Goal: Transaction & Acquisition: Purchase product/service

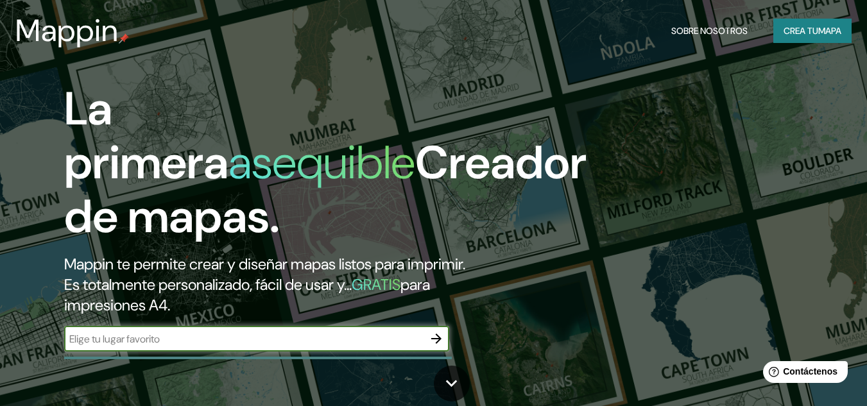
paste input "Nuevo [PERSON_NAME], Senda los Naranjos [STREET_ADDRESS]"
type input "Nuevo [PERSON_NAME], Senda los Naranjos [STREET_ADDRESS]"
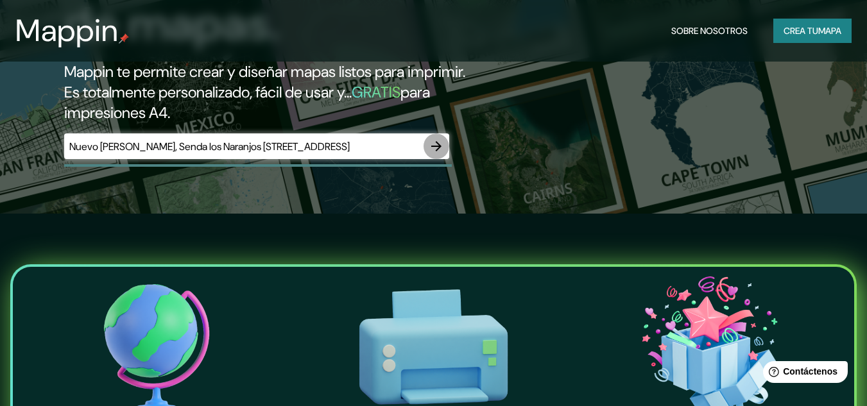
scroll to position [0, 0]
click at [440, 144] on icon "button" at bounding box center [436, 146] width 15 height 15
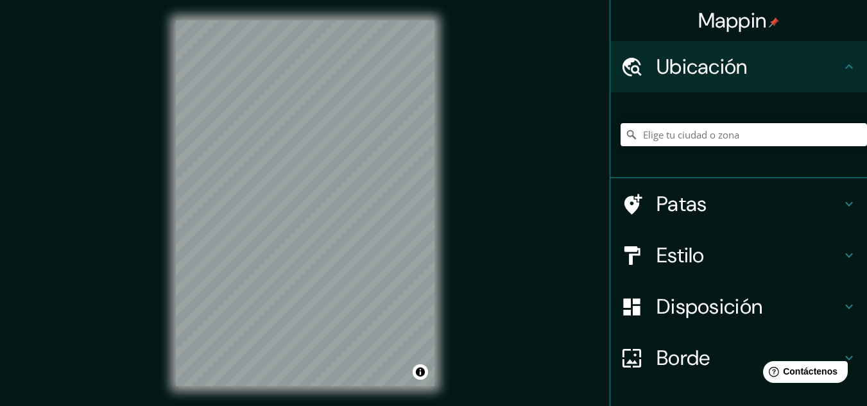
click at [728, 128] on input "Elige tu ciudad o zona" at bounding box center [744, 134] width 247 height 23
paste input "Nuevo [PERSON_NAME], Senda los Naranjos [STREET_ADDRESS]"
type input "Urbanizacion Nuevo Lourdes, [GEOGRAPHIC_DATA], [GEOGRAPHIC_DATA], [GEOGRAPHIC_D…"
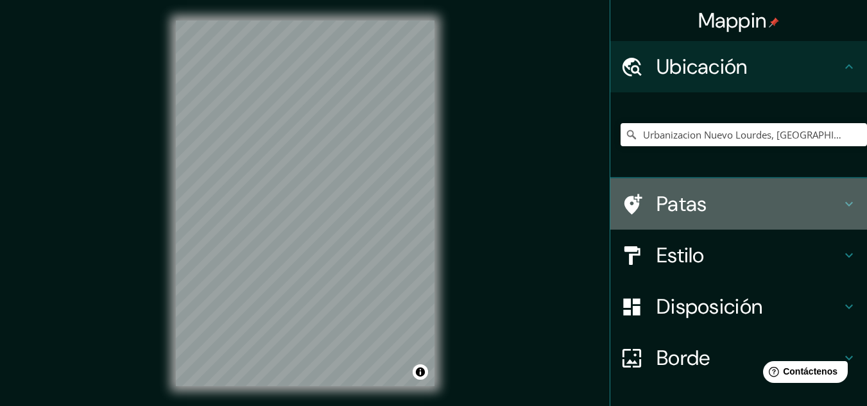
click at [790, 206] on h4 "Patas" at bounding box center [749, 204] width 185 height 26
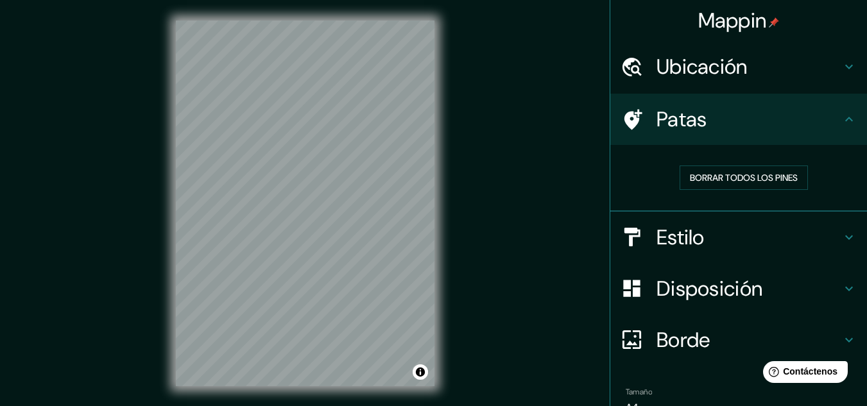
click at [724, 229] on h4 "Estilo" at bounding box center [749, 238] width 185 height 26
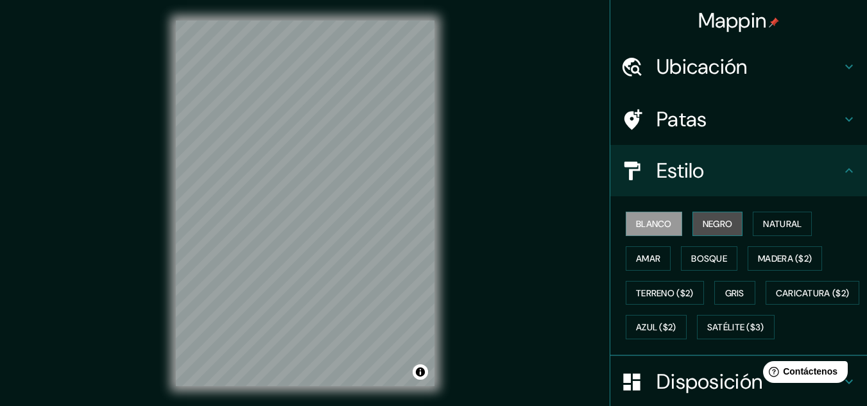
click at [703, 220] on font "Negro" at bounding box center [718, 224] width 30 height 12
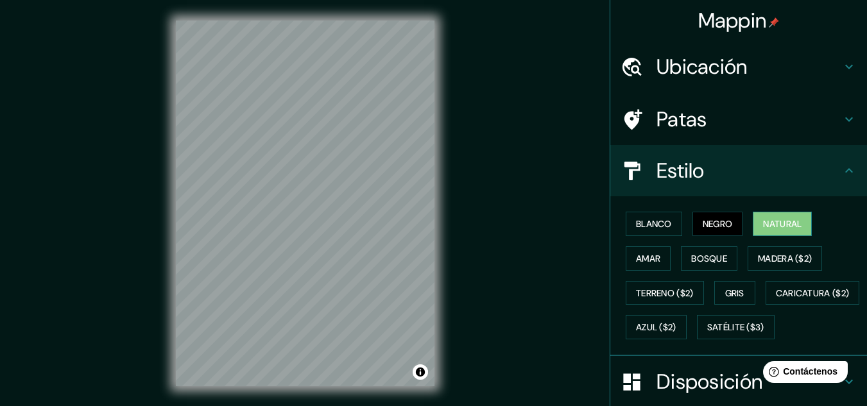
click at [763, 220] on font "Natural" at bounding box center [782, 224] width 39 height 12
click at [638, 257] on font "Amar" at bounding box center [648, 259] width 24 height 12
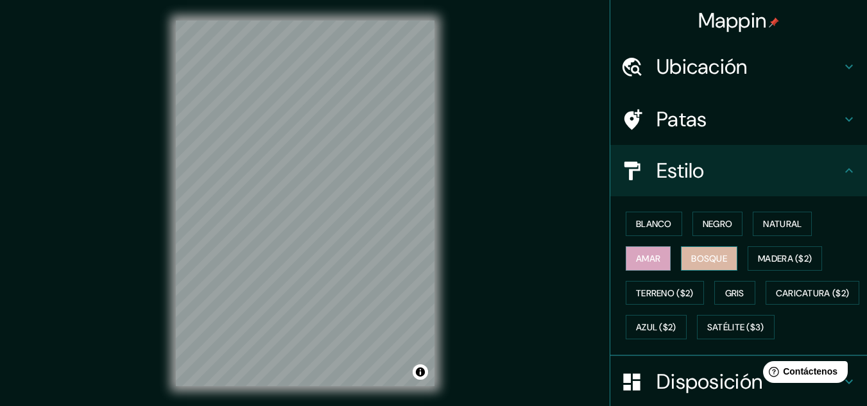
click at [699, 254] on font "Bosque" at bounding box center [709, 259] width 36 height 12
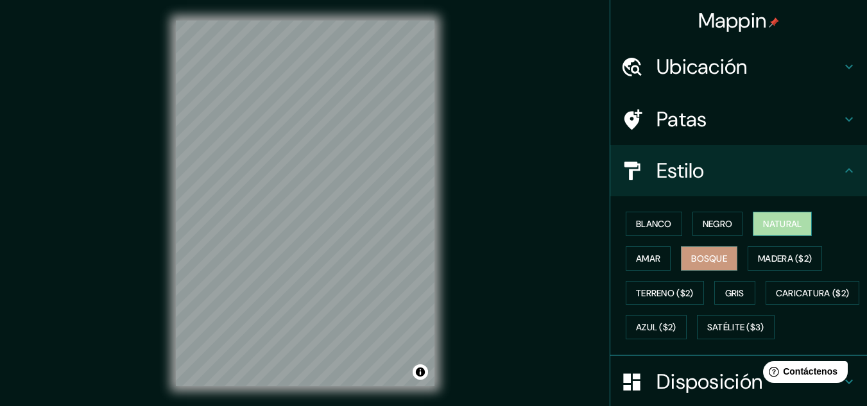
click at [763, 227] on font "Natural" at bounding box center [782, 224] width 39 height 12
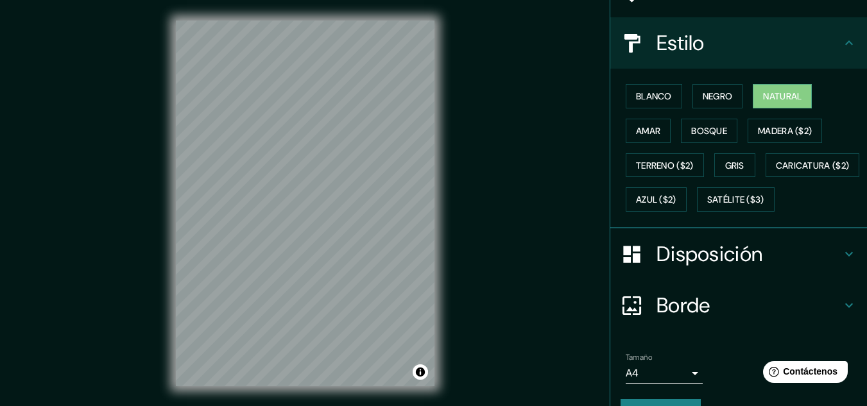
scroll to position [64, 0]
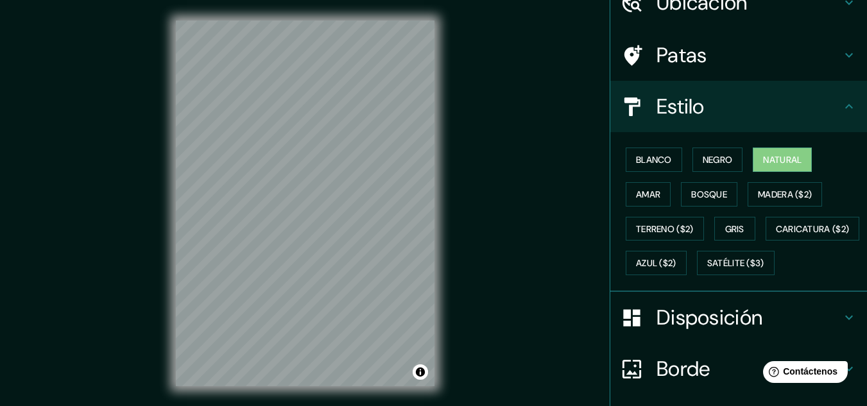
click at [714, 56] on h4 "Patas" at bounding box center [749, 55] width 185 height 26
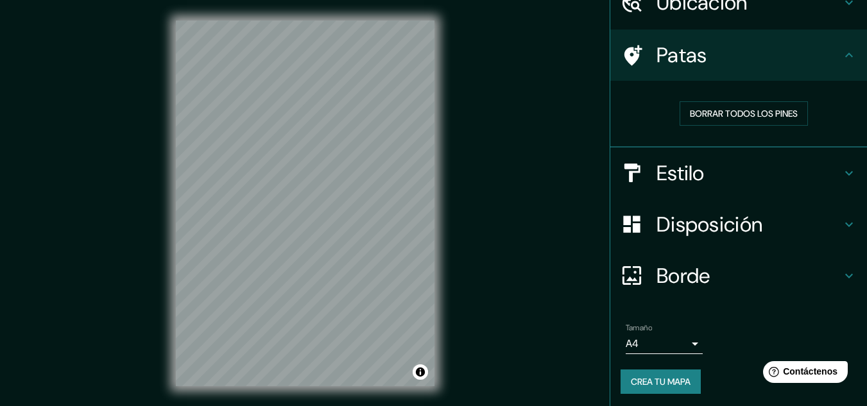
click at [701, 228] on font "Disposición" at bounding box center [710, 224] width 106 height 27
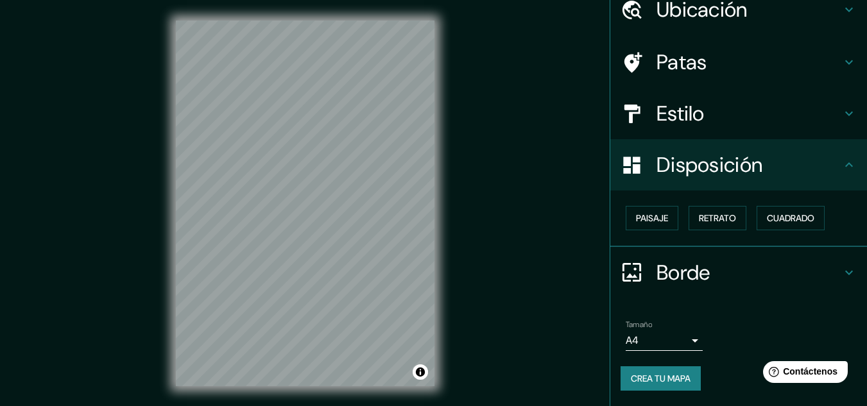
scroll to position [56, 0]
click at [700, 218] on font "Retrato" at bounding box center [717, 219] width 37 height 12
click at [656, 219] on font "Paisaje" at bounding box center [652, 219] width 32 height 12
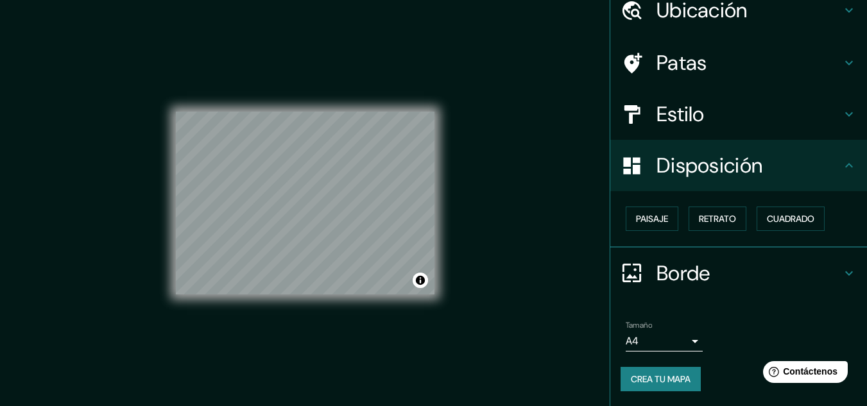
click at [663, 281] on font "Borde" at bounding box center [684, 273] width 54 height 27
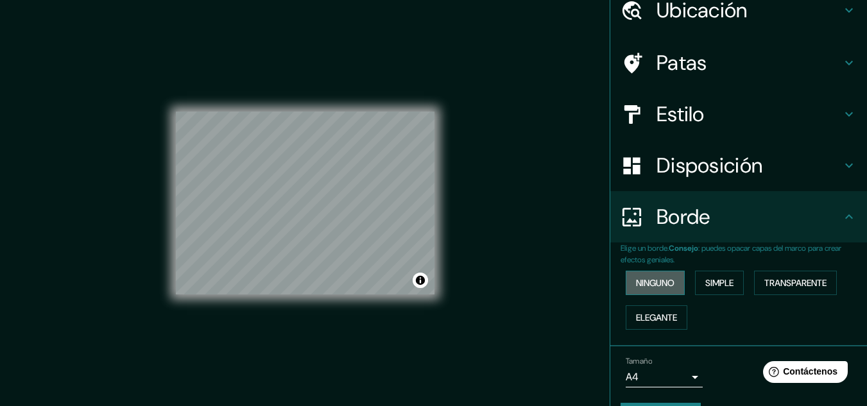
click at [652, 281] on font "Ninguno" at bounding box center [655, 283] width 39 height 12
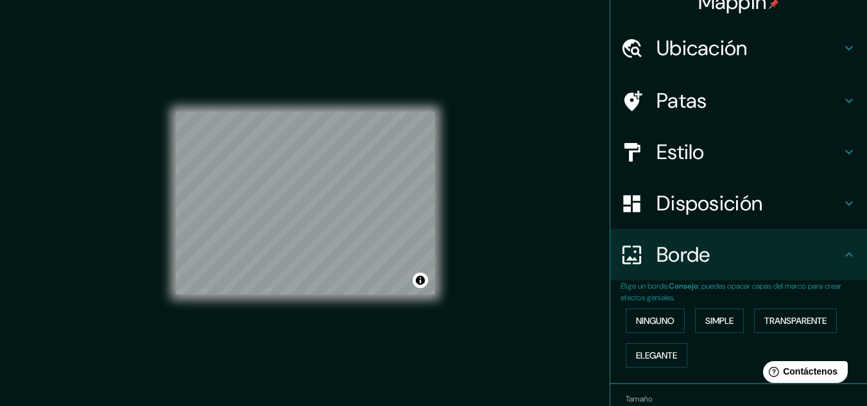
scroll to position [0, 0]
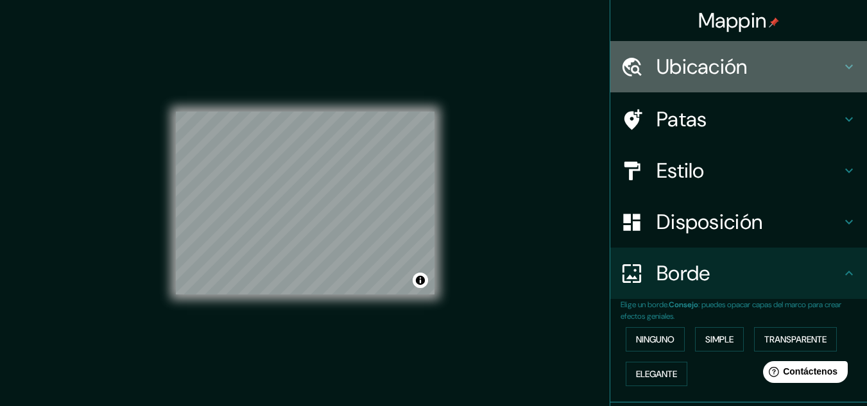
click at [845, 74] on icon at bounding box center [849, 66] width 15 height 15
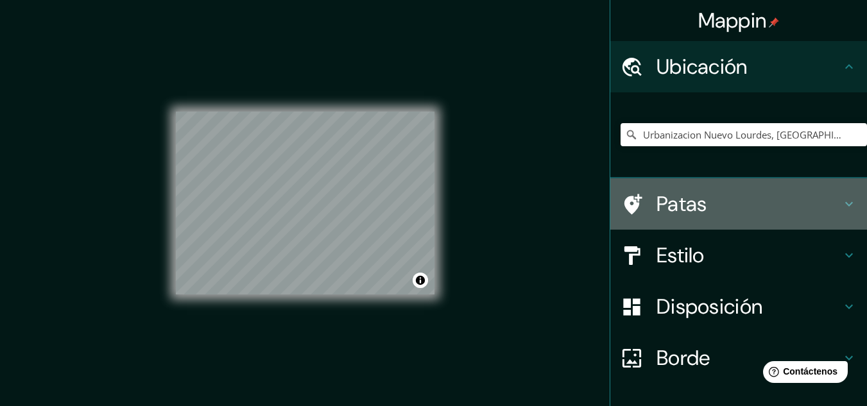
click at [657, 202] on font "Patas" at bounding box center [682, 204] width 51 height 27
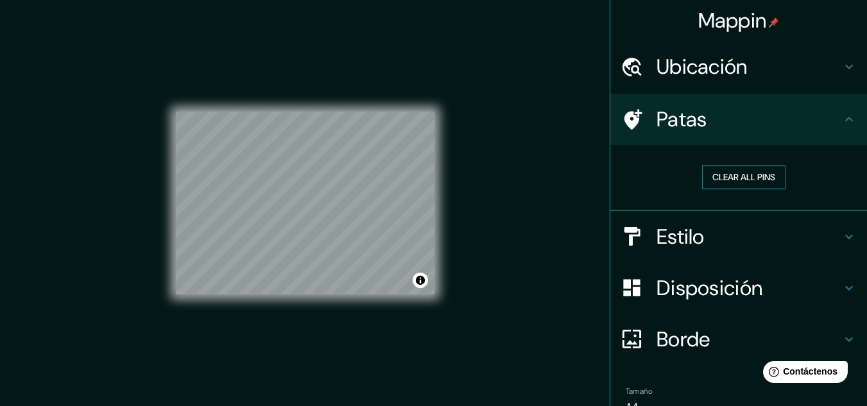
click at [735, 175] on button "Clear all pins" at bounding box center [743, 178] width 83 height 24
click at [720, 174] on button "Clear all pins" at bounding box center [743, 178] width 83 height 24
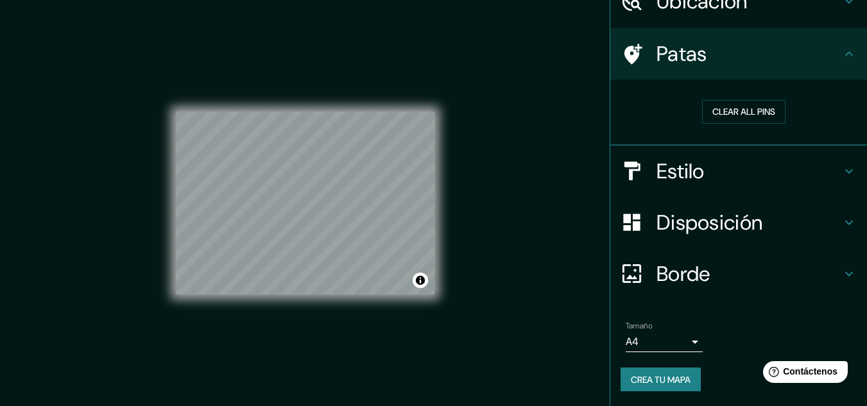
scroll to position [66, 0]
click at [657, 383] on font "Crea tu mapa" at bounding box center [661, 380] width 60 height 12
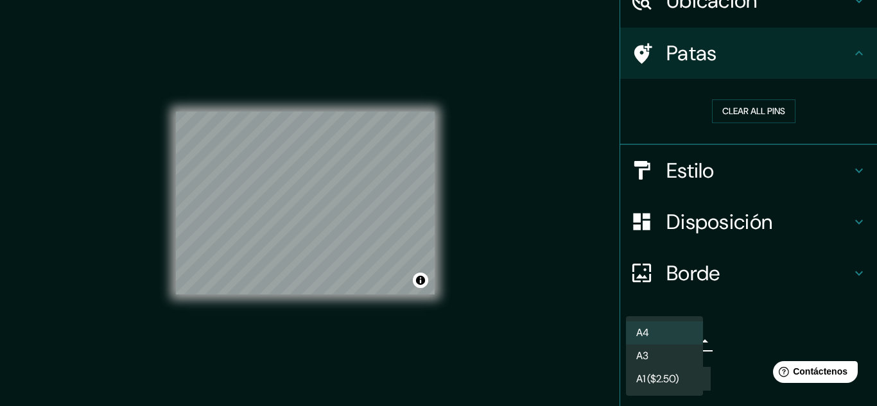
click at [681, 340] on body "Mappin Ubicación Urbanizacion [GEOGRAPHIC_DATA], [GEOGRAPHIC_DATA], [GEOGRAPHIC…" at bounding box center [438, 203] width 877 height 406
click at [681, 340] on li "A4" at bounding box center [664, 333] width 77 height 23
click at [679, 336] on body "Mappin Ubicación Urbanizacion [GEOGRAPHIC_DATA], [GEOGRAPHIC_DATA], [GEOGRAPHIC…" at bounding box center [438, 203] width 877 height 406
click at [679, 336] on li "A4" at bounding box center [664, 334] width 77 height 24
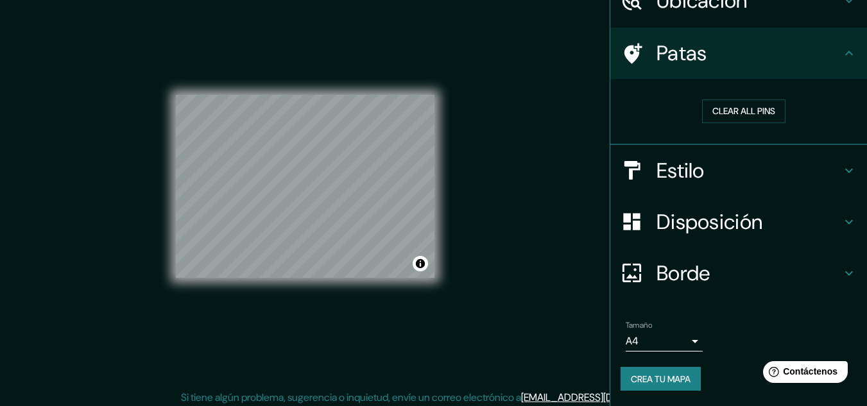
scroll to position [21, 0]
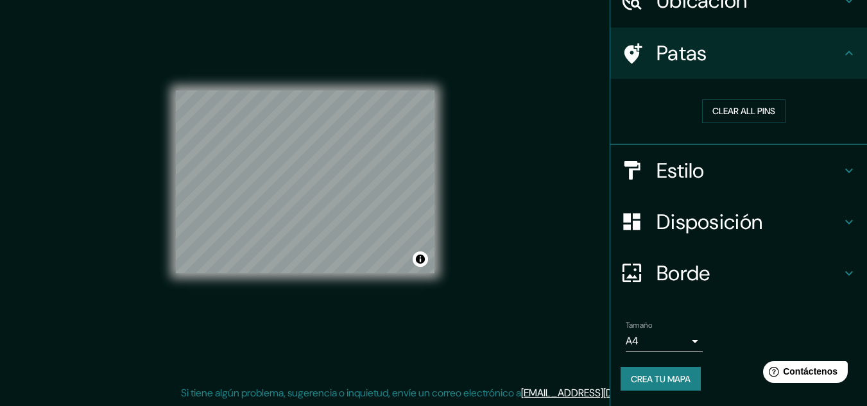
click at [677, 379] on font "Crea tu mapa" at bounding box center [661, 380] width 60 height 12
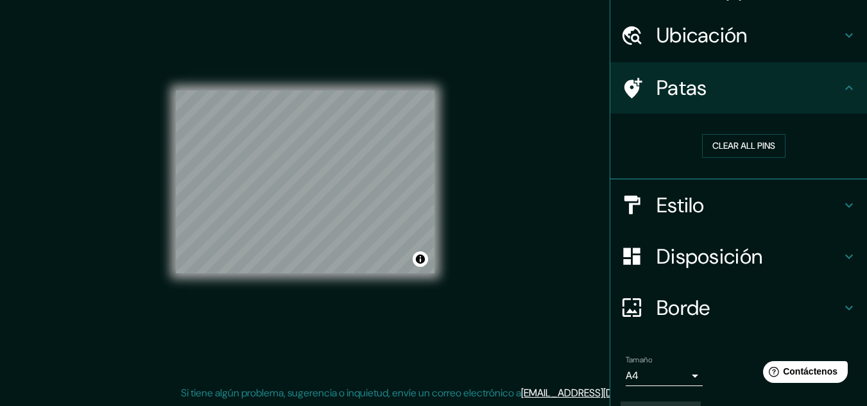
scroll to position [0, 0]
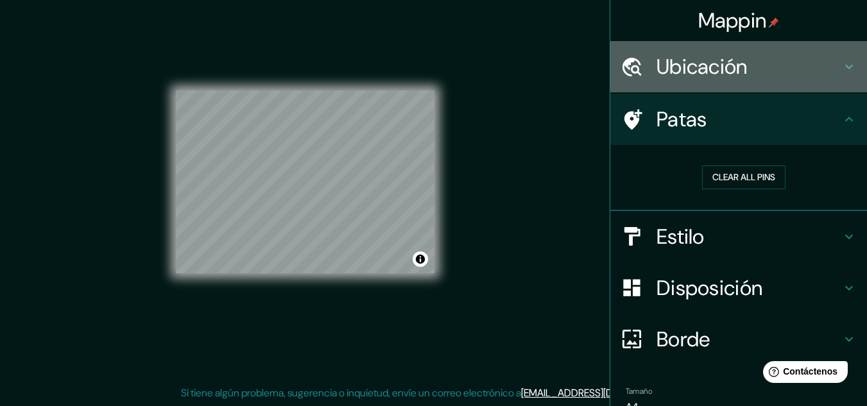
click at [842, 70] on icon at bounding box center [849, 66] width 15 height 15
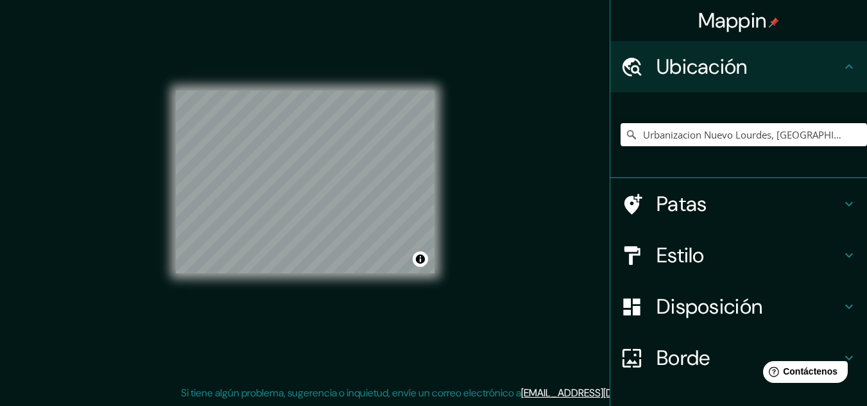
click at [842, 70] on icon at bounding box center [849, 66] width 15 height 15
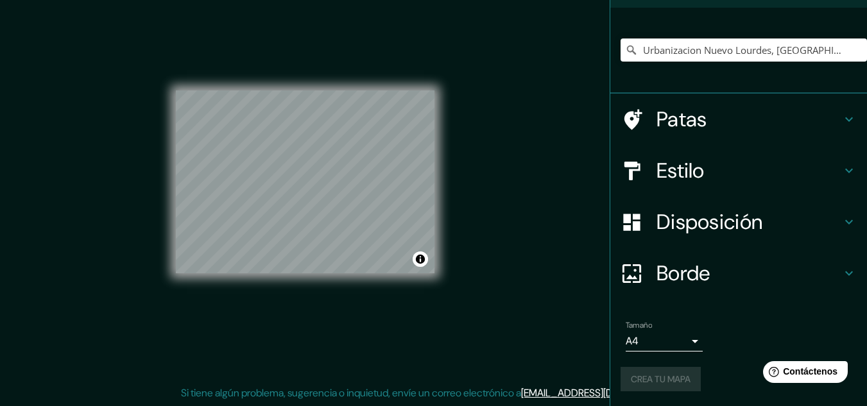
scroll to position [85, 0]
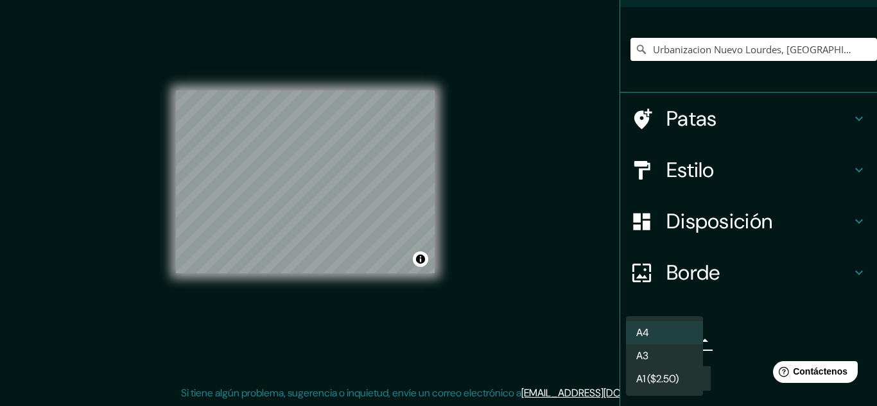
click at [655, 334] on body "Mappin Ubicación Urbanizacion [GEOGRAPHIC_DATA], [GEOGRAPHIC_DATA], [GEOGRAPHIC…" at bounding box center [438, 182] width 877 height 406
click at [768, 292] on div at bounding box center [438, 203] width 877 height 406
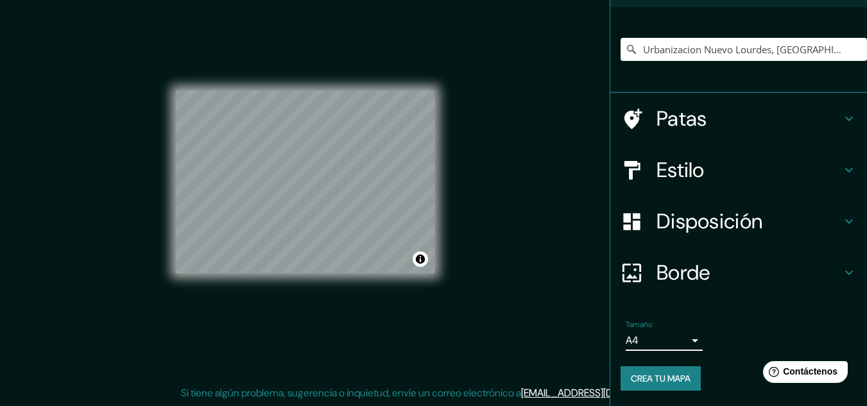
click at [641, 380] on font "Crea tu mapa" at bounding box center [661, 379] width 60 height 12
click at [650, 372] on div "Crea tu mapa" at bounding box center [739, 379] width 236 height 24
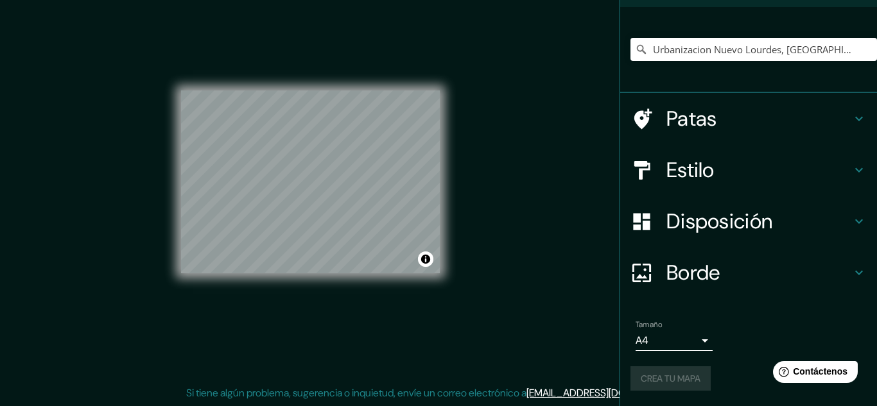
click at [666, 340] on body "Mappin Ubicación Urbanizacion [GEOGRAPHIC_DATA], [GEOGRAPHIC_DATA], [GEOGRAPHIC…" at bounding box center [438, 182] width 877 height 406
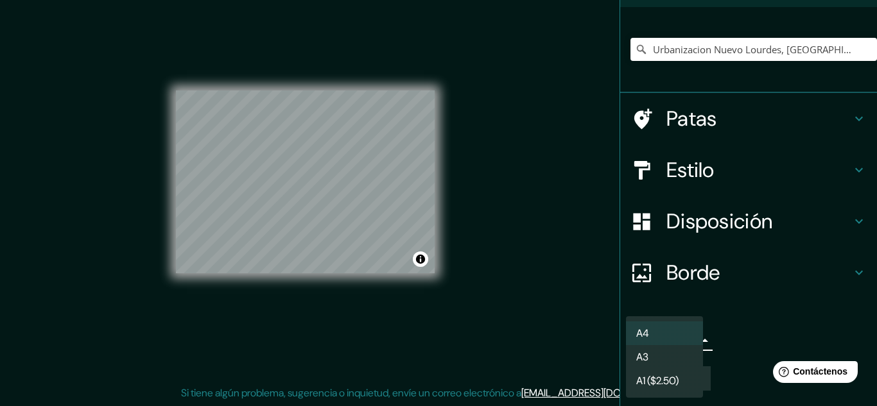
click at [661, 353] on li "A3" at bounding box center [664, 357] width 77 height 24
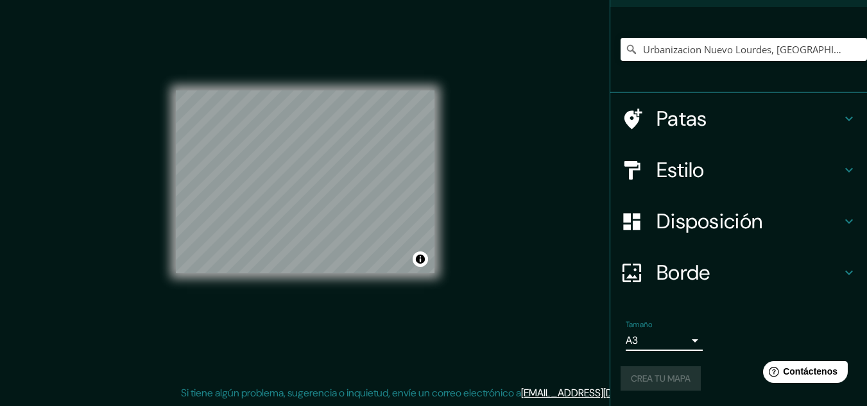
click at [637, 372] on div "Crea tu mapa" at bounding box center [739, 379] width 236 height 24
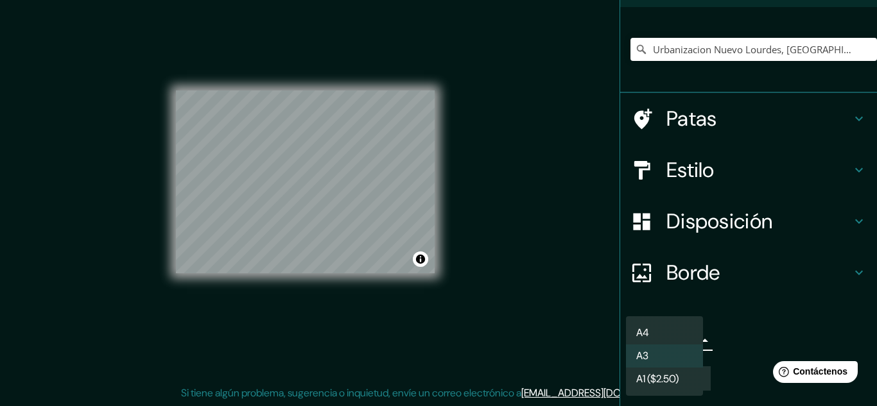
click at [665, 347] on body "Mappin Ubicación Urbanizacion [GEOGRAPHIC_DATA], [GEOGRAPHIC_DATA], [GEOGRAPHIC…" at bounding box center [438, 182] width 877 height 406
click at [661, 338] on li "A4" at bounding box center [664, 334] width 77 height 24
type input "single"
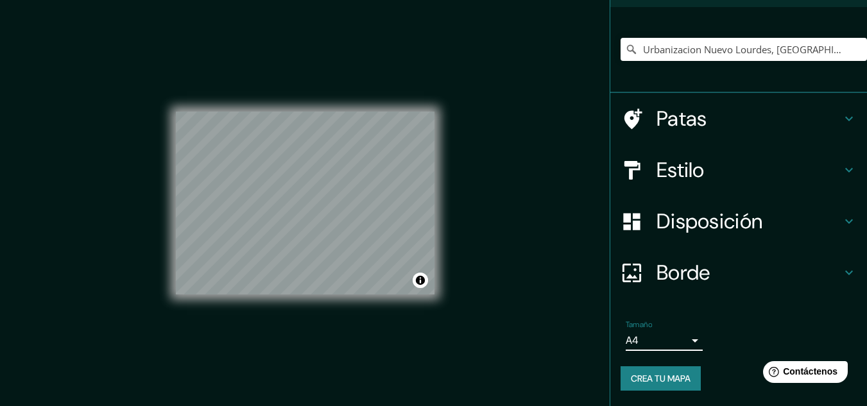
click at [582, 183] on div "Mappin Ubicación Urbanizacion [GEOGRAPHIC_DATA], [GEOGRAPHIC_DATA], [GEOGRAPHIC…" at bounding box center [433, 214] width 867 height 428
click at [632, 377] on font "Crea tu mapa" at bounding box center [661, 379] width 60 height 12
